Goal: Task Accomplishment & Management: Use online tool/utility

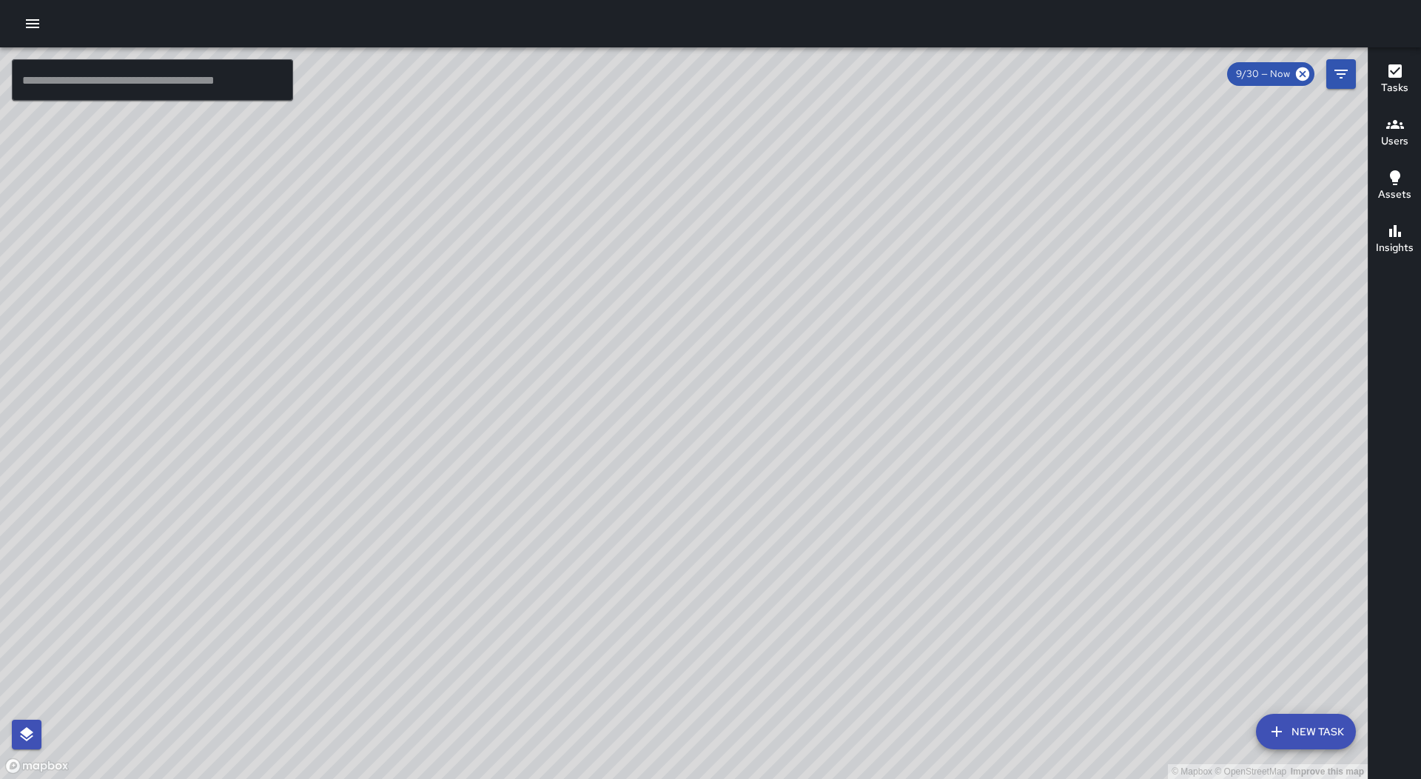
click at [36, 31] on icon "button" at bounding box center [33, 24] width 18 height 18
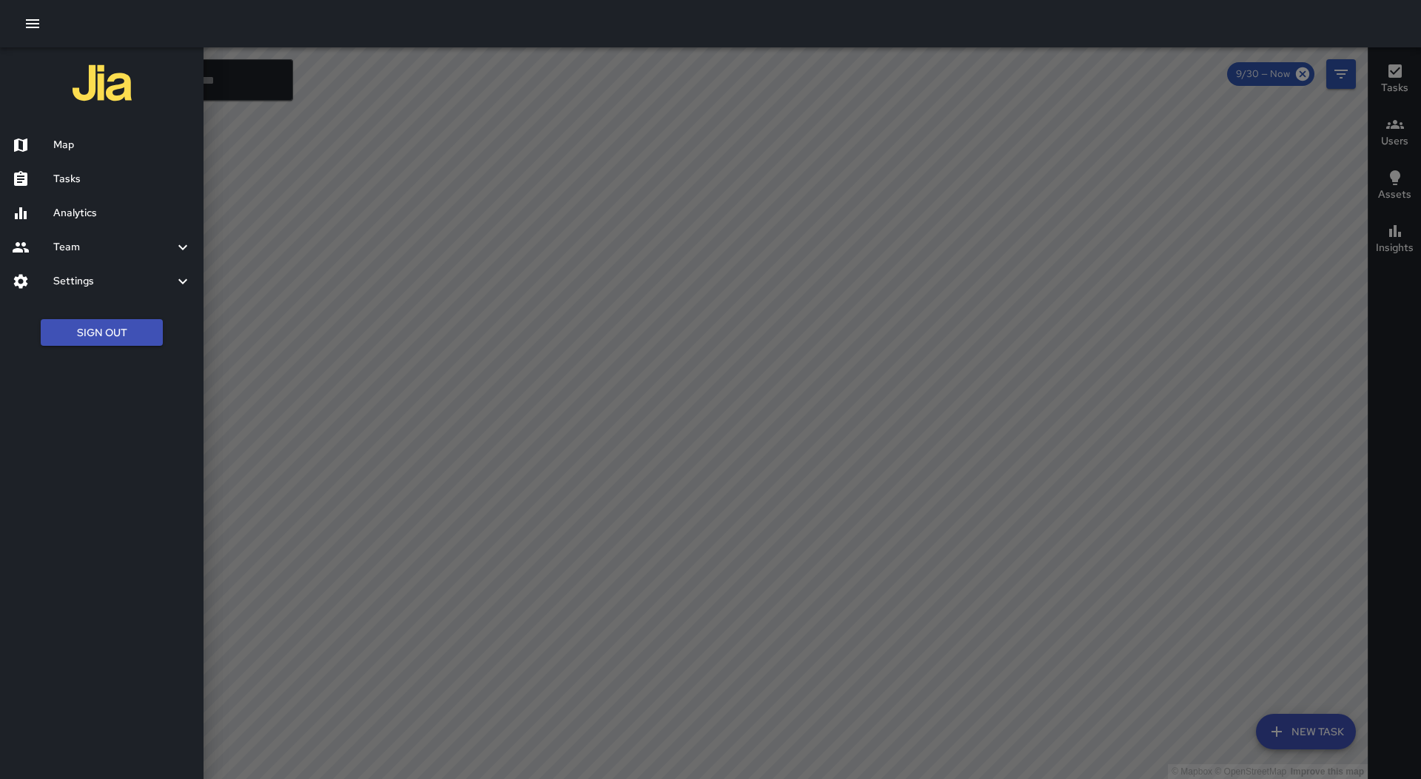
click at [90, 180] on h6 "Tasks" at bounding box center [122, 179] width 138 height 16
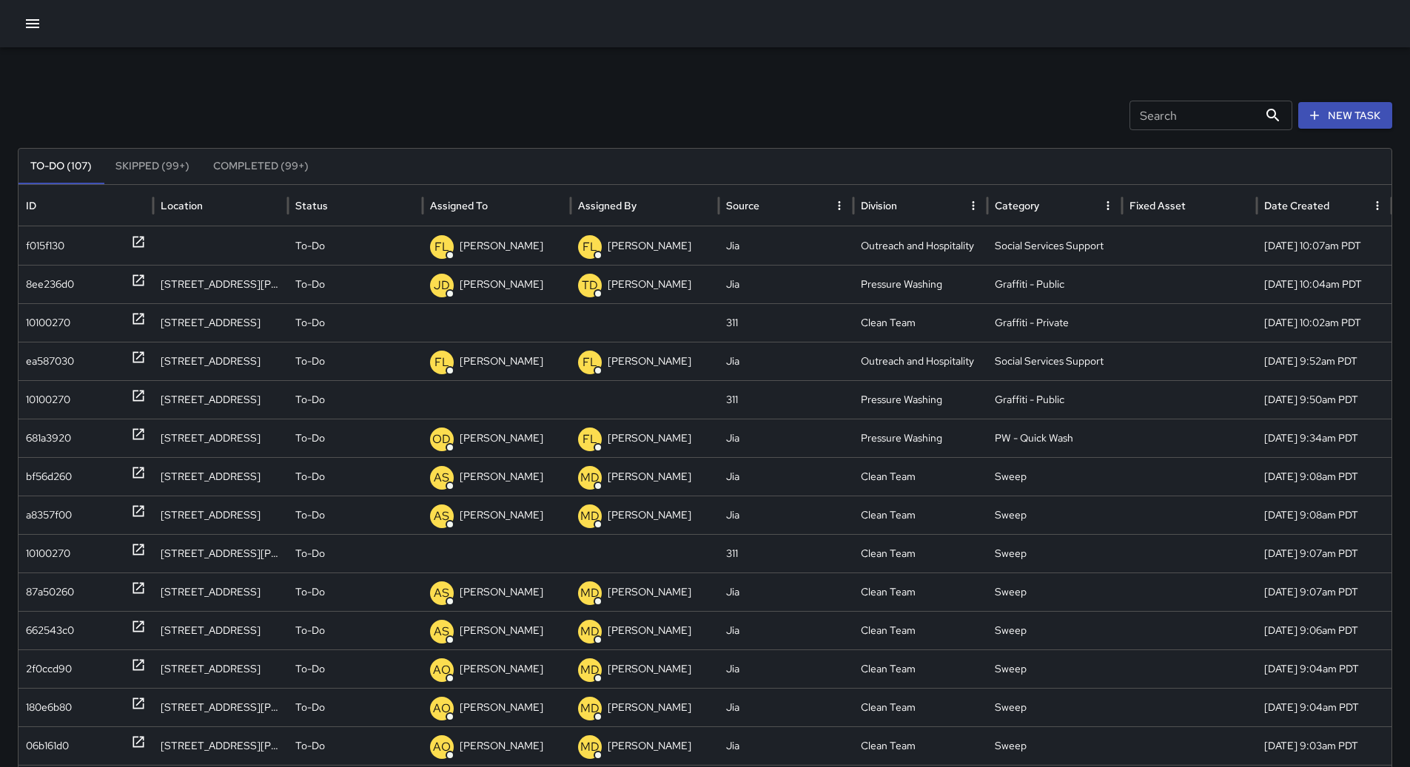
click at [508, 203] on button "Sort" at bounding box center [499, 205] width 21 height 21
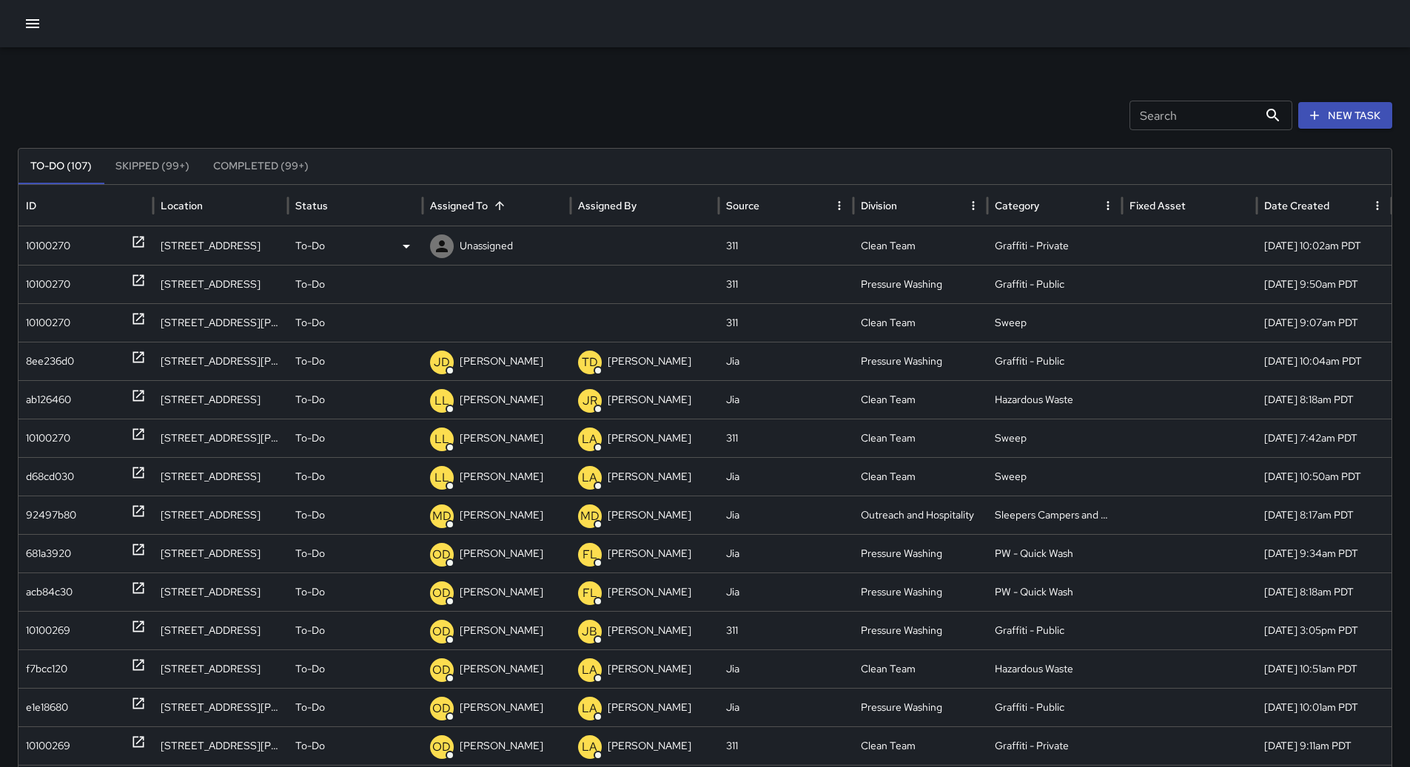
click at [77, 246] on div "10100270" at bounding box center [86, 246] width 120 height 38
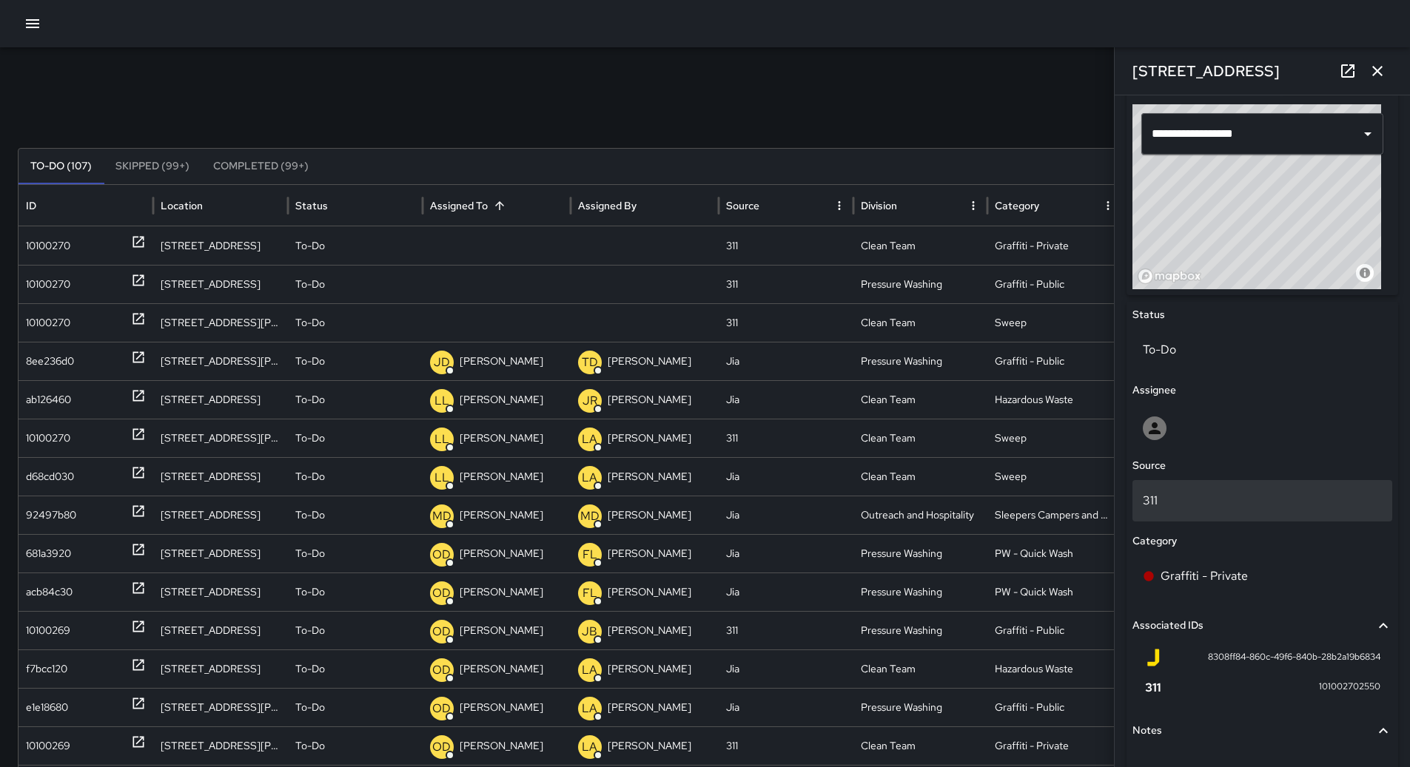
scroll to position [430, 0]
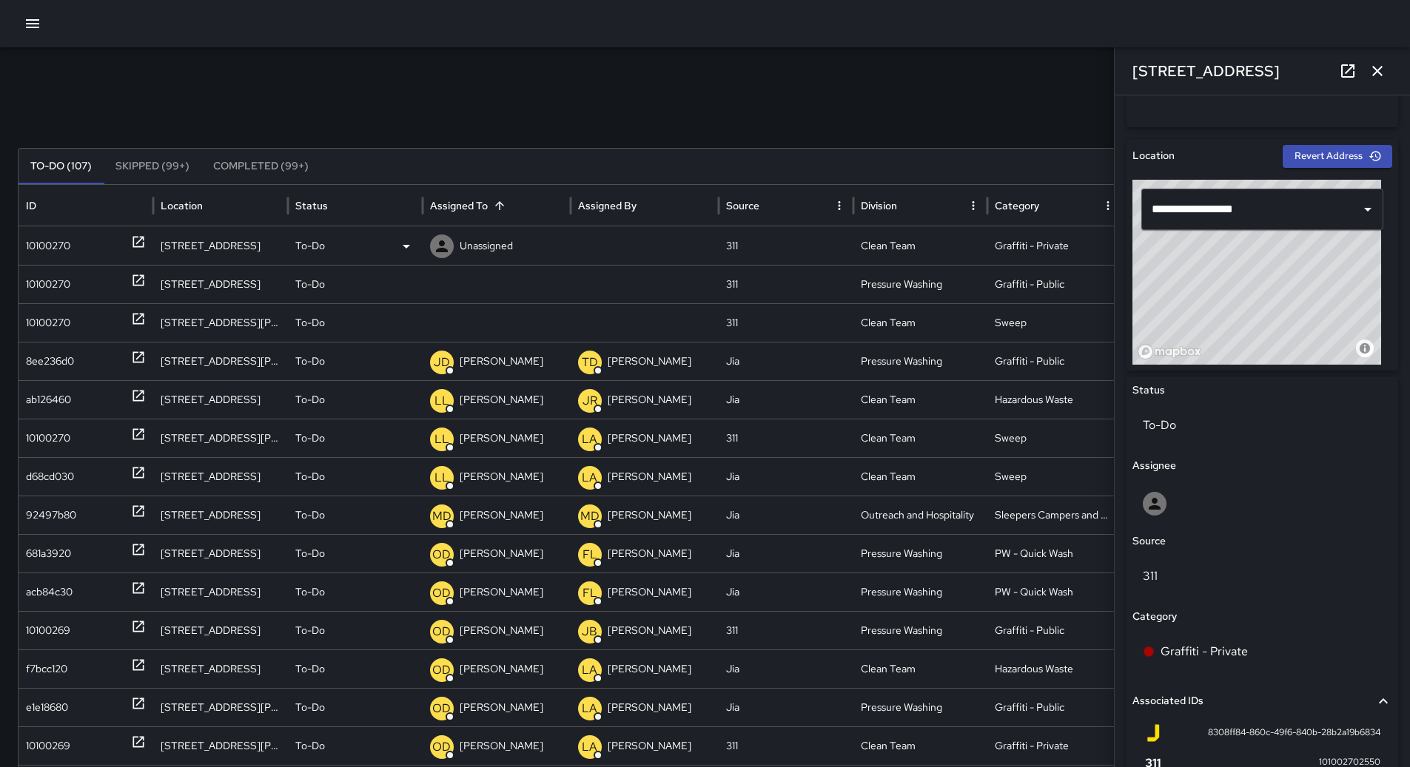
click at [404, 255] on div "To-Do" at bounding box center [355, 246] width 120 height 38
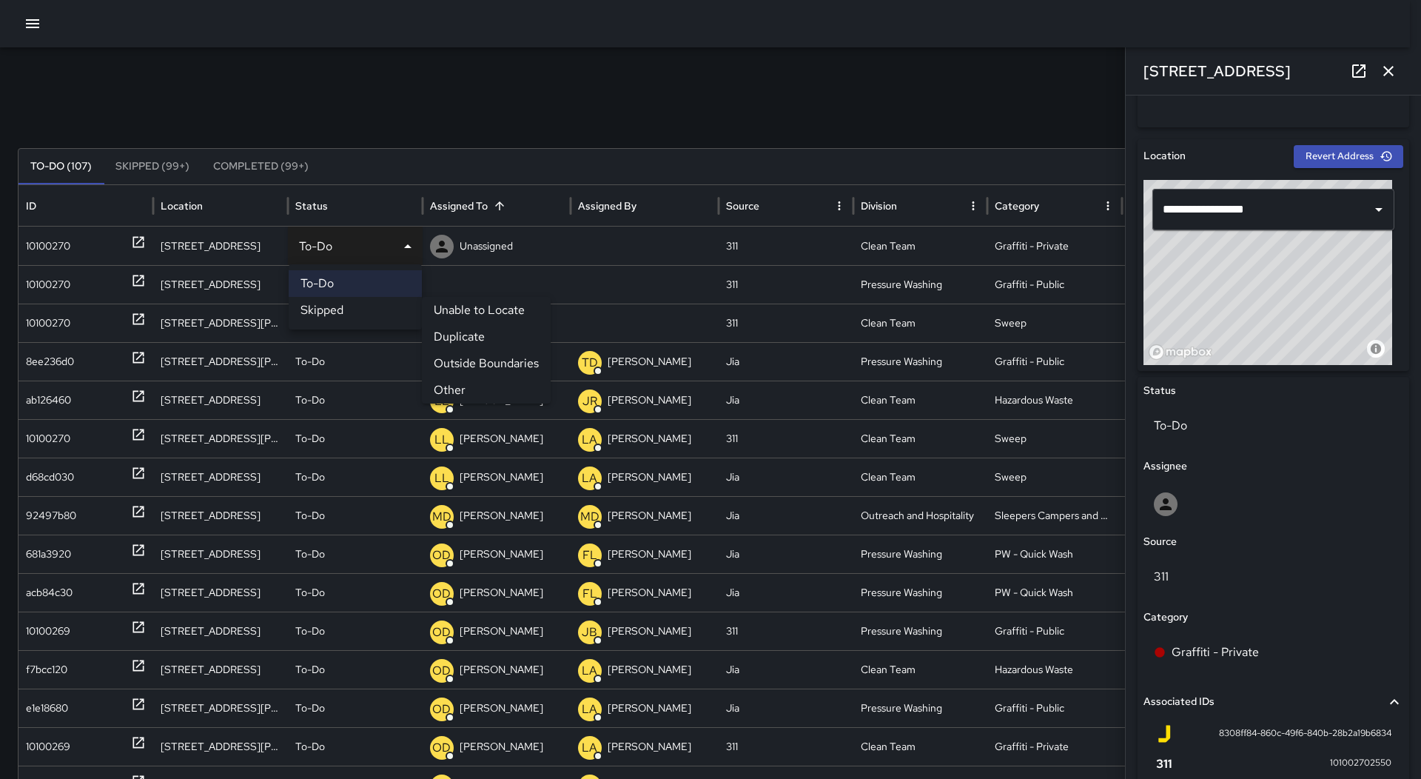
click at [377, 305] on li "Skipped" at bounding box center [355, 310] width 133 height 27
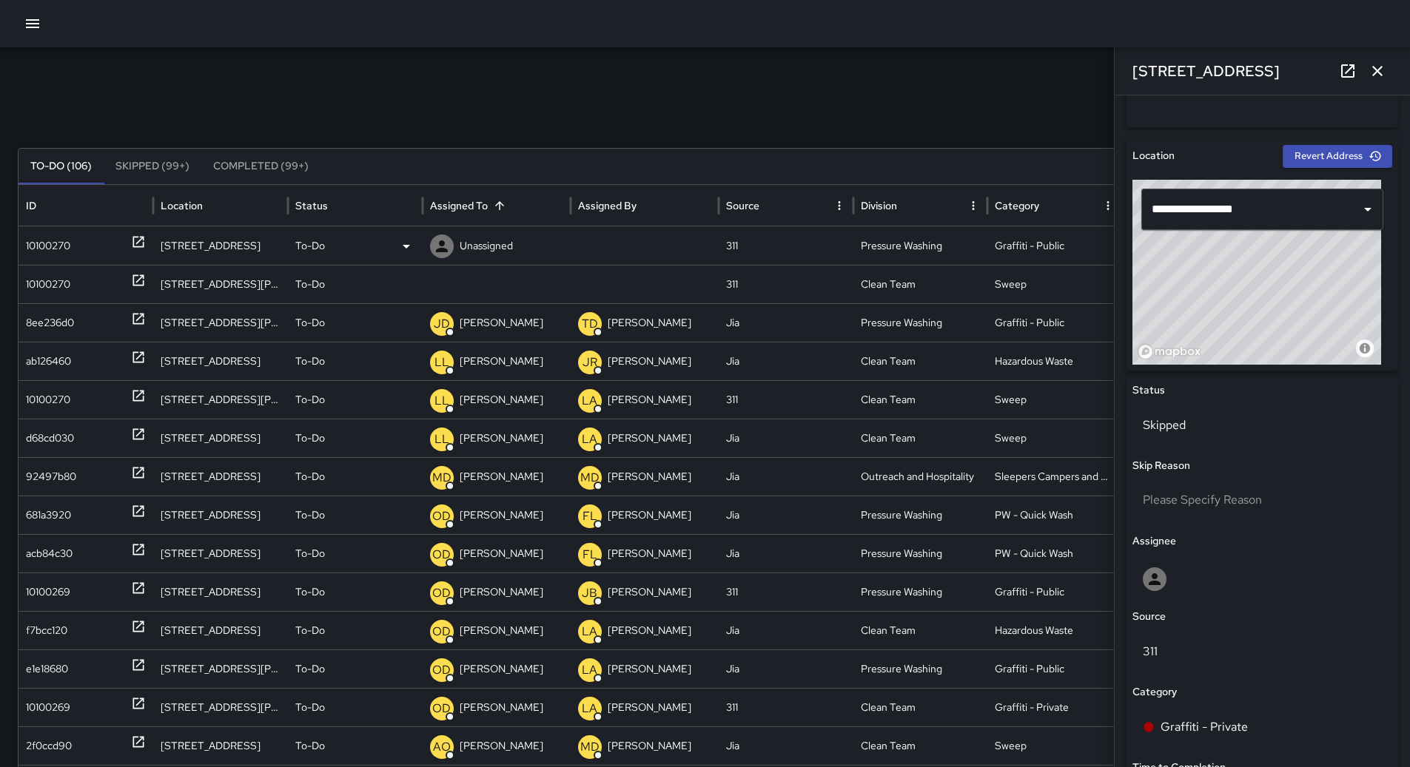
click at [64, 235] on div "10100270" at bounding box center [48, 246] width 44 height 38
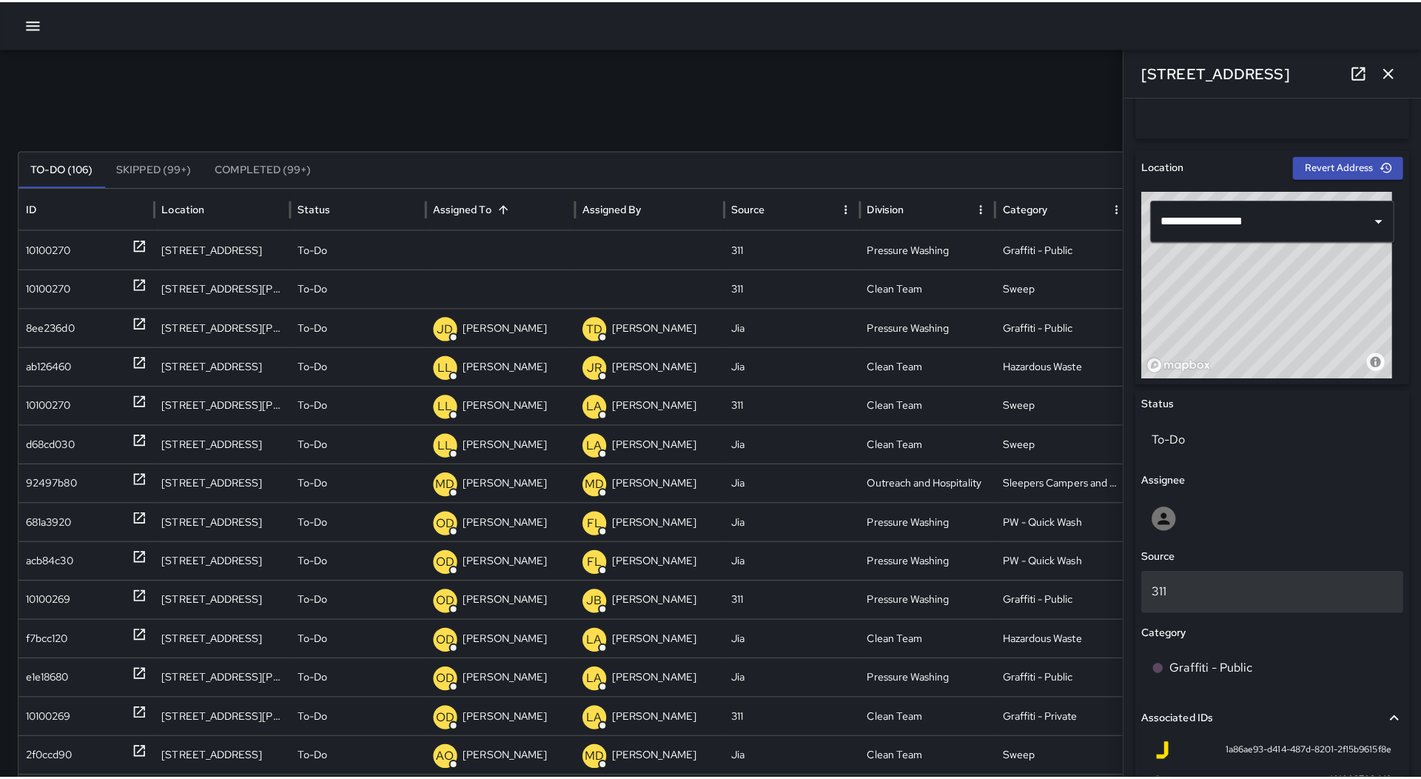
scroll to position [666, 0]
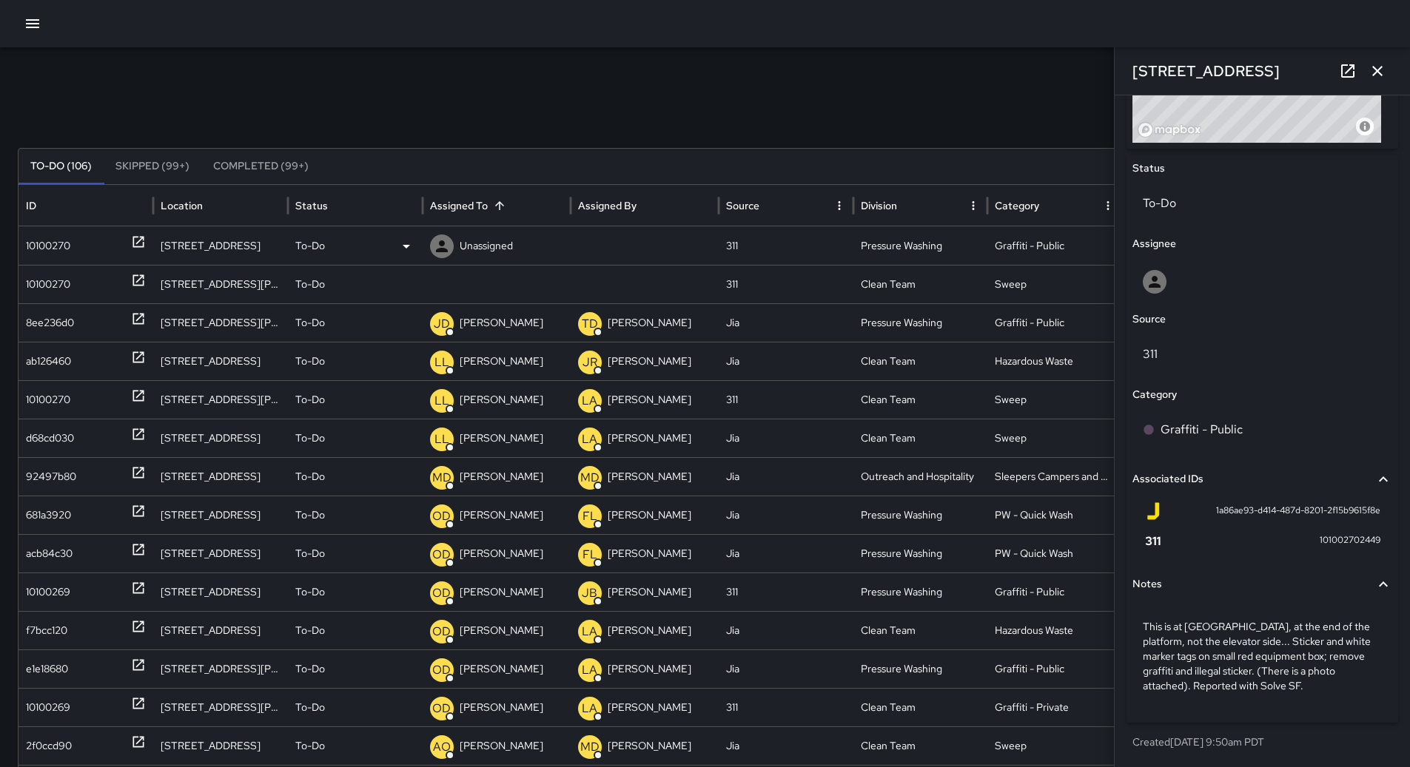
click at [386, 251] on div "To-Do" at bounding box center [355, 246] width 120 height 38
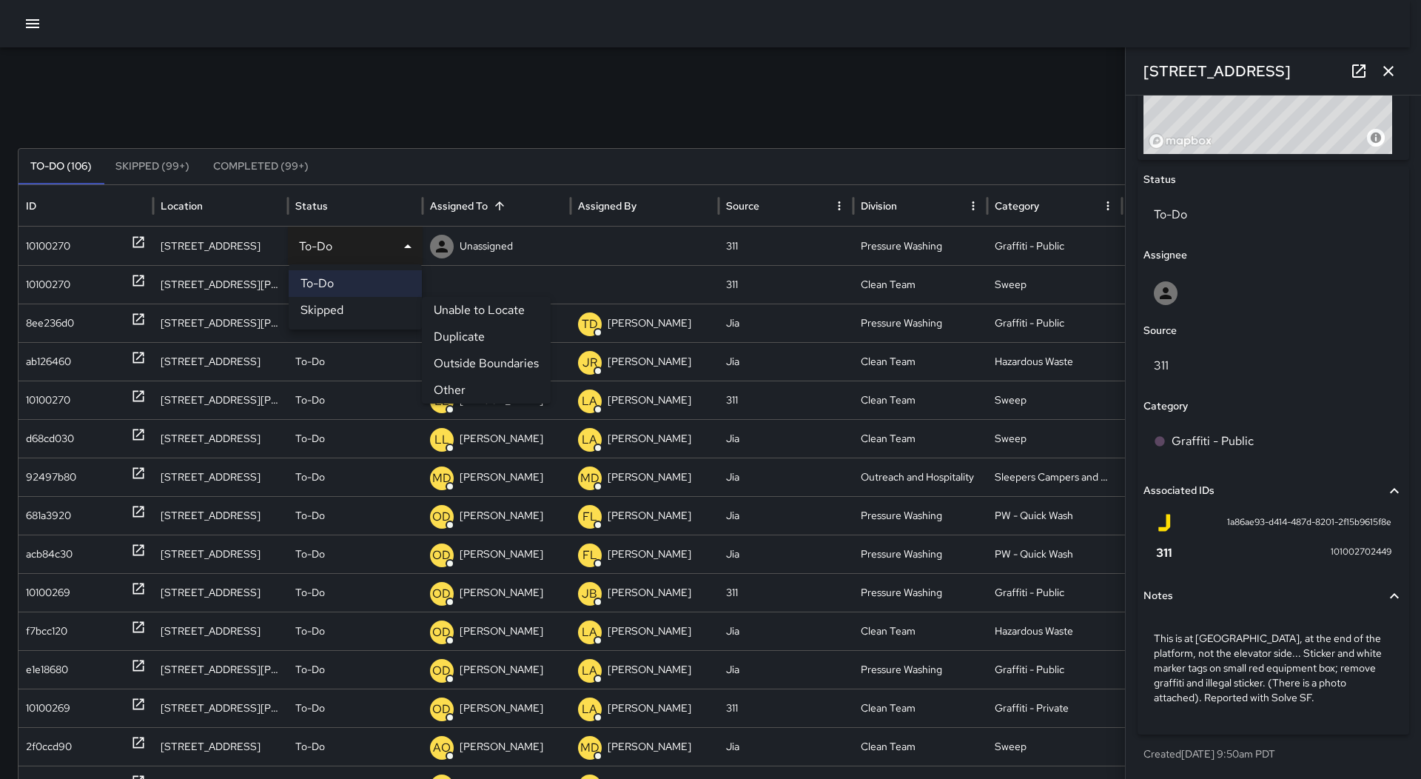
click at [384, 306] on li "Skipped" at bounding box center [355, 310] width 133 height 27
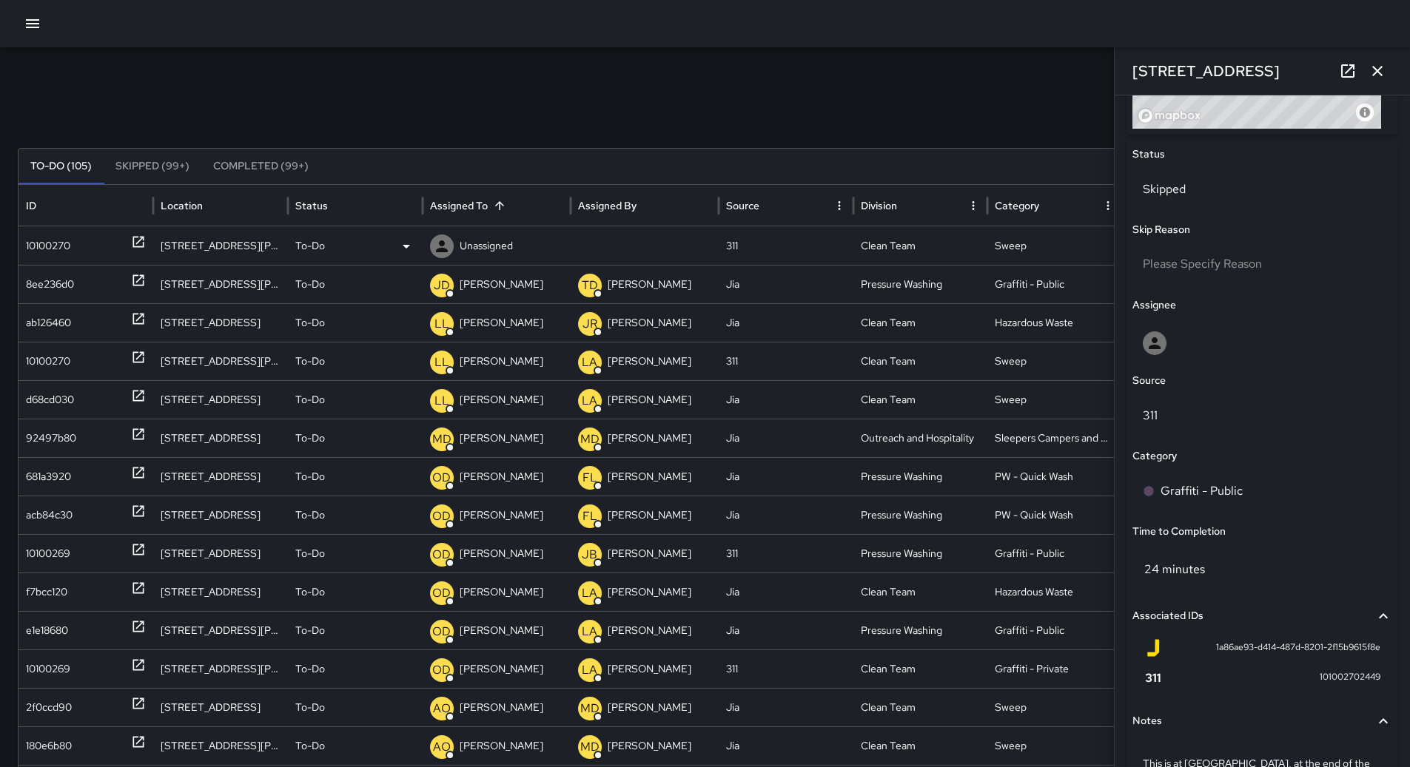
click at [52, 250] on div "10100270" at bounding box center [48, 246] width 44 height 38
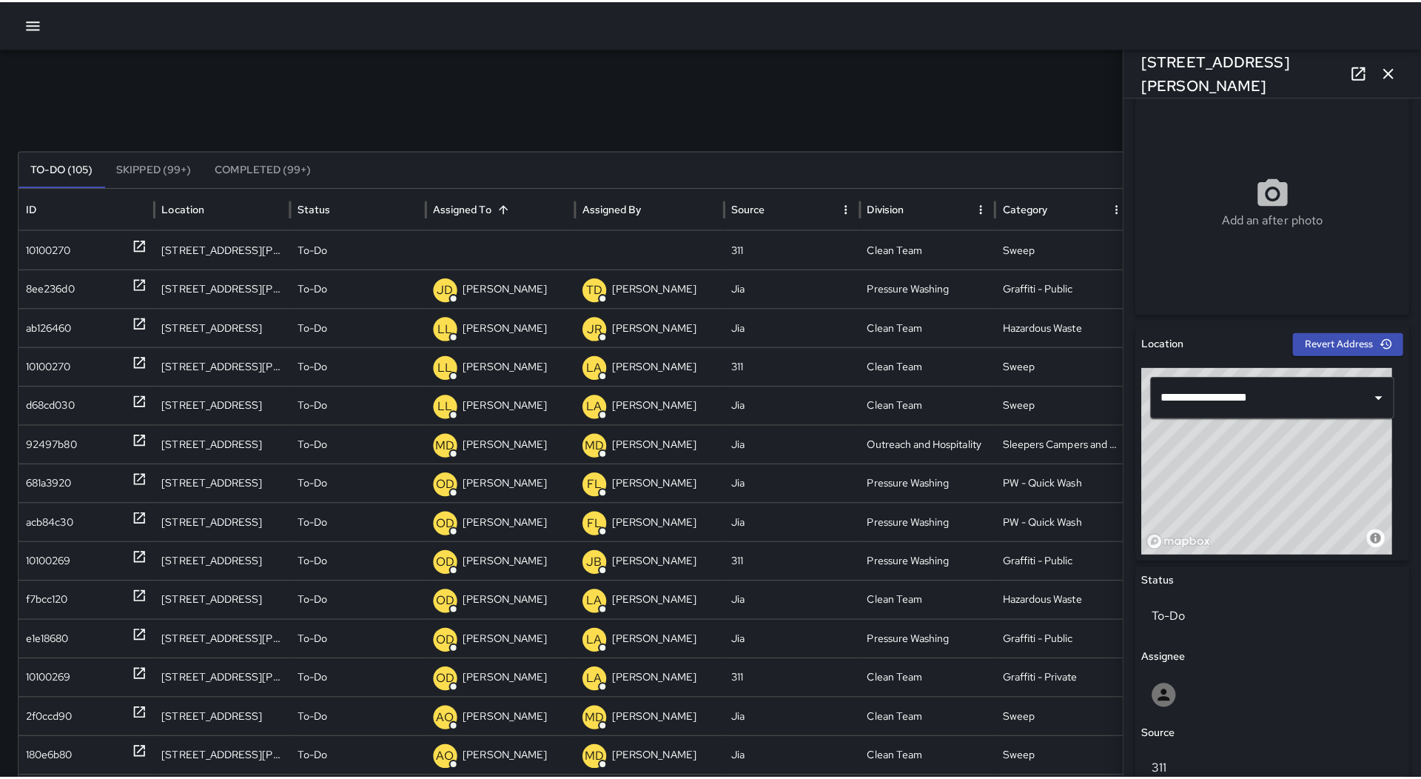
scroll to position [223, 0]
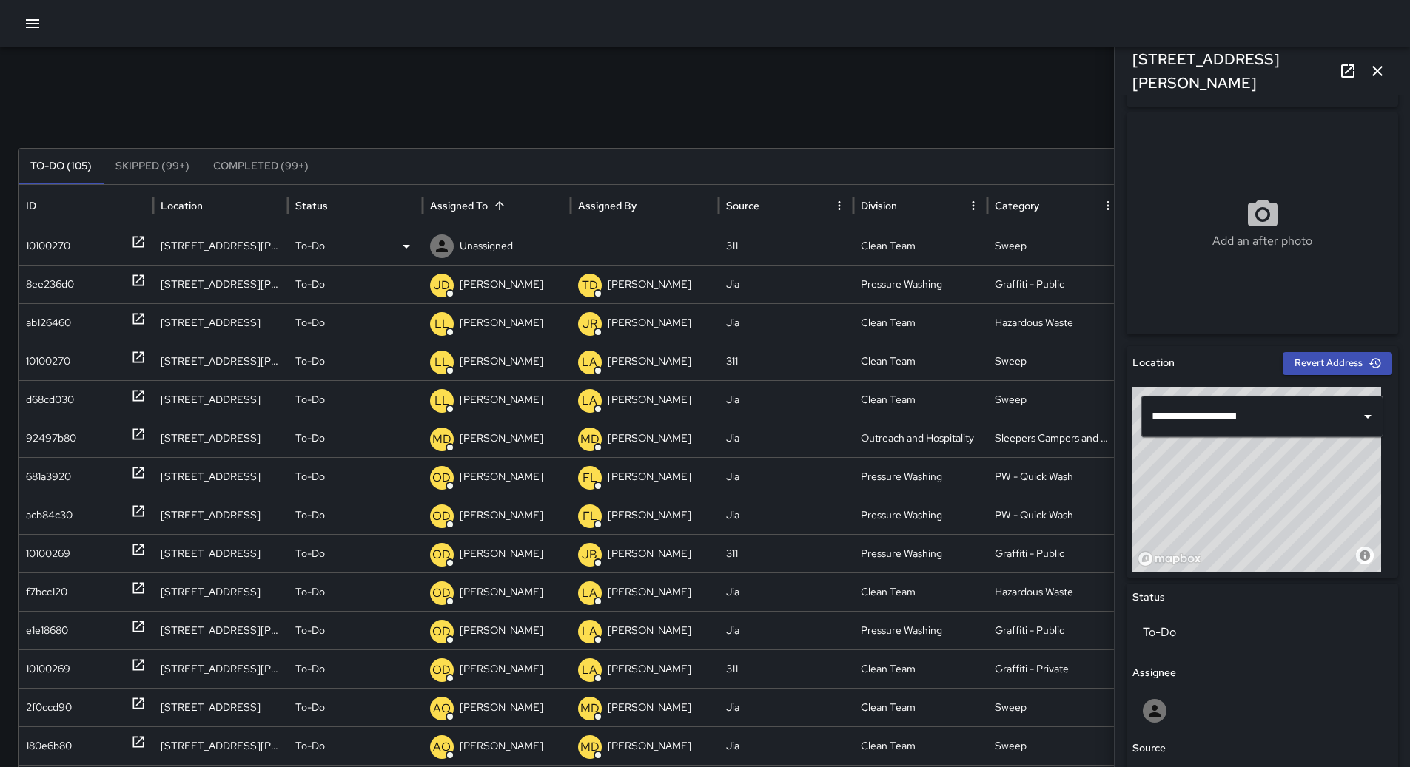
click at [510, 254] on p "Unassigned" at bounding box center [486, 246] width 53 height 38
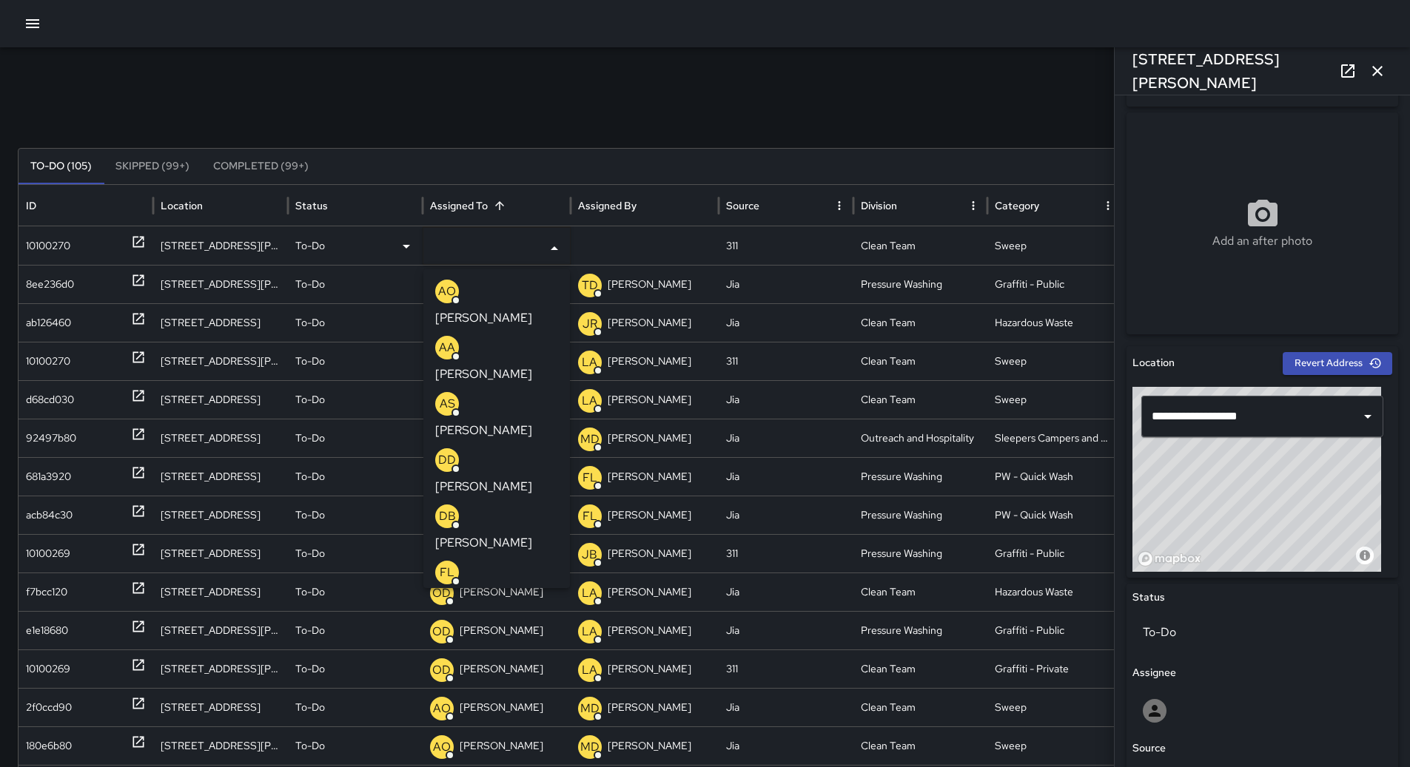
click at [523, 478] on p "[PERSON_NAME]" at bounding box center [483, 487] width 97 height 18
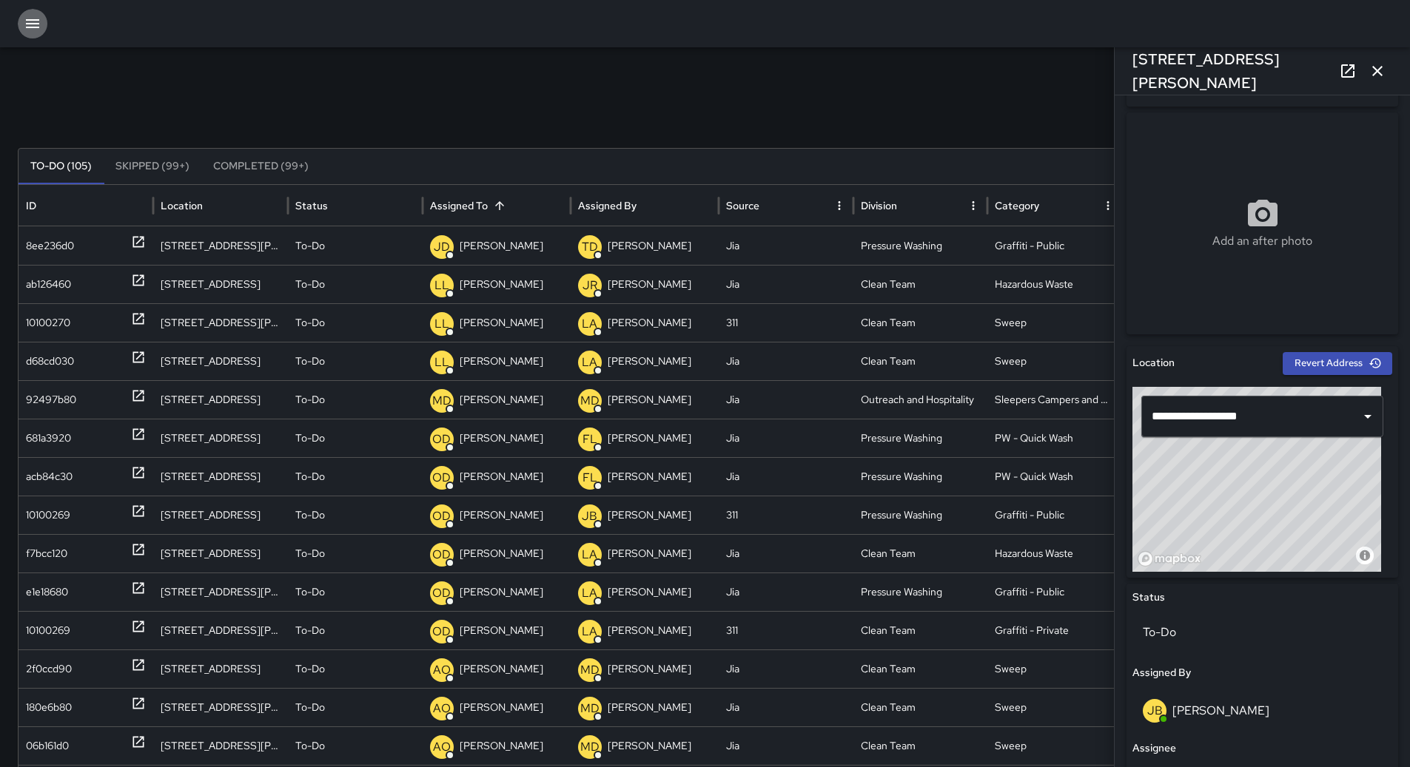
click at [36, 29] on icon "button" at bounding box center [33, 24] width 18 height 18
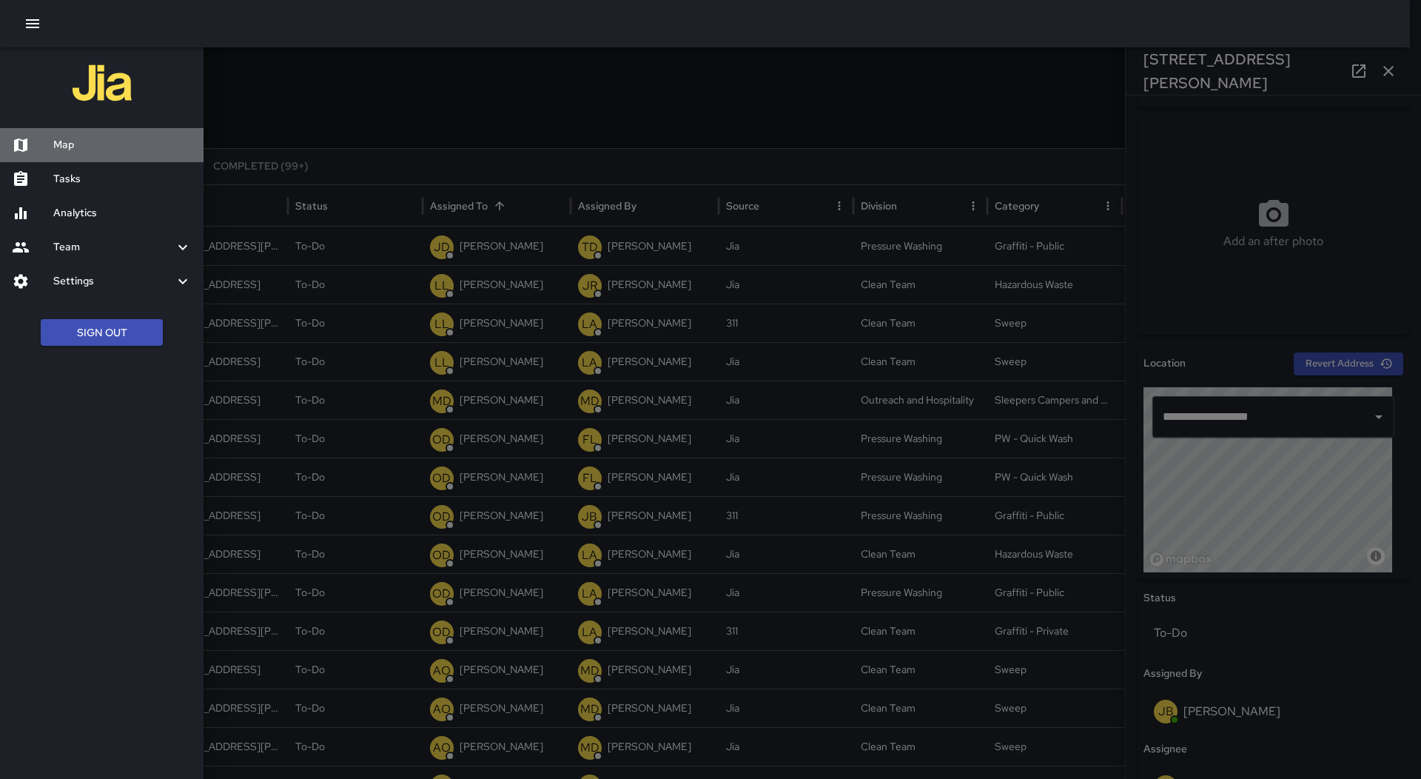
click at [73, 149] on h6 "Map" at bounding box center [122, 145] width 138 height 16
